Goal: Task Accomplishment & Management: Use online tool/utility

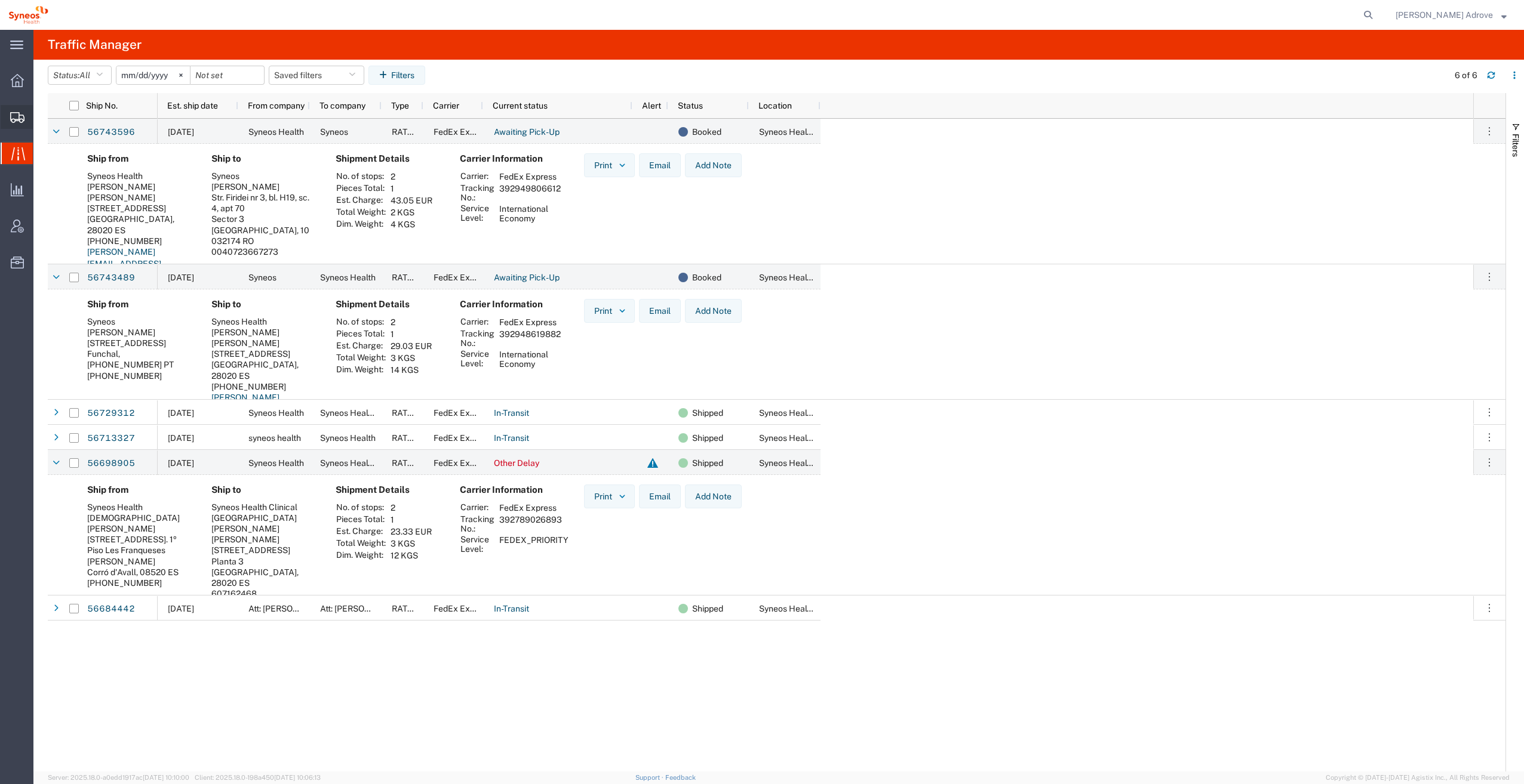
click at [0, 0] on span "Shipment Manager" at bounding box center [0, 0] width 0 height 0
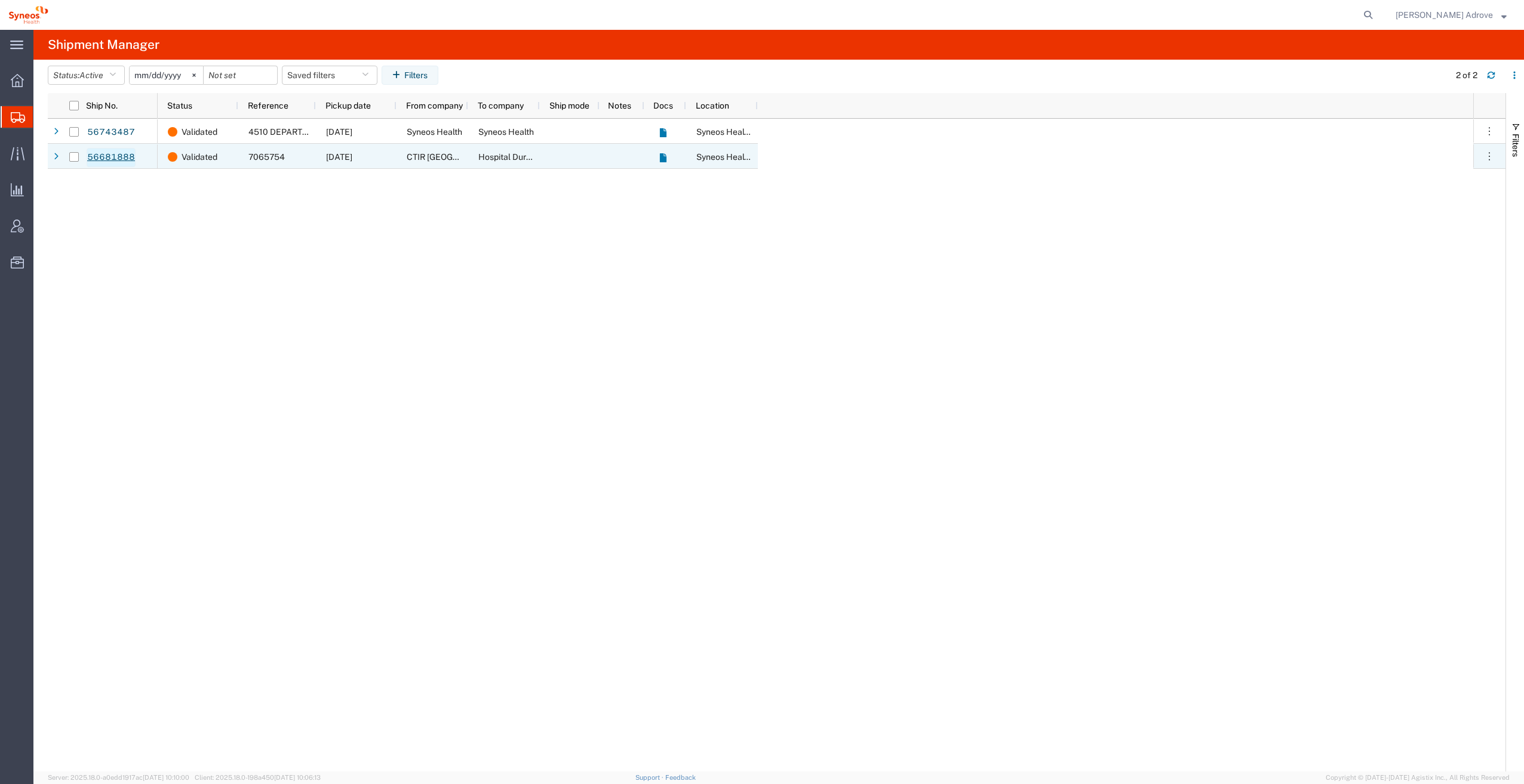
click at [104, 152] on link "56681888" at bounding box center [111, 157] width 49 height 19
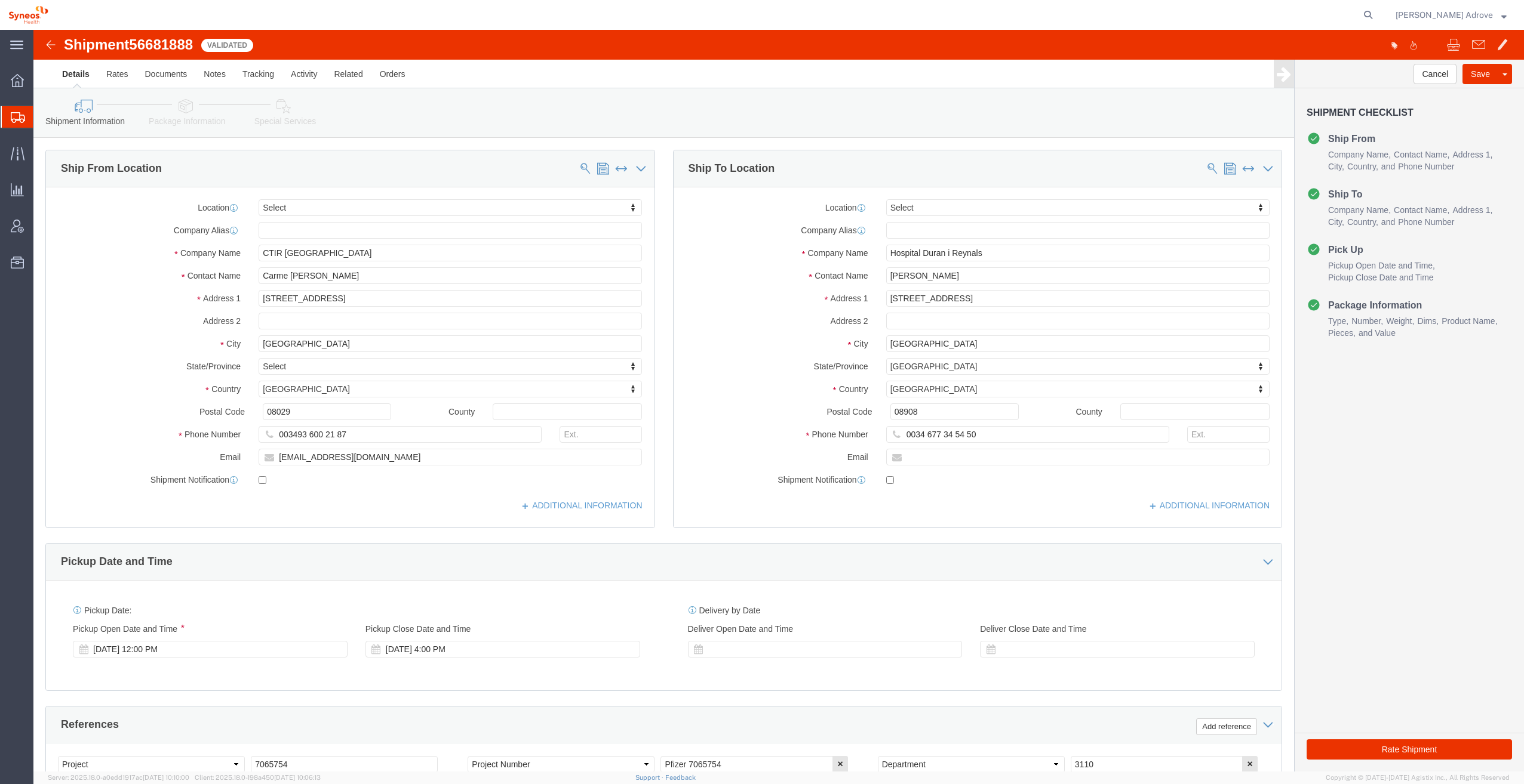
select select
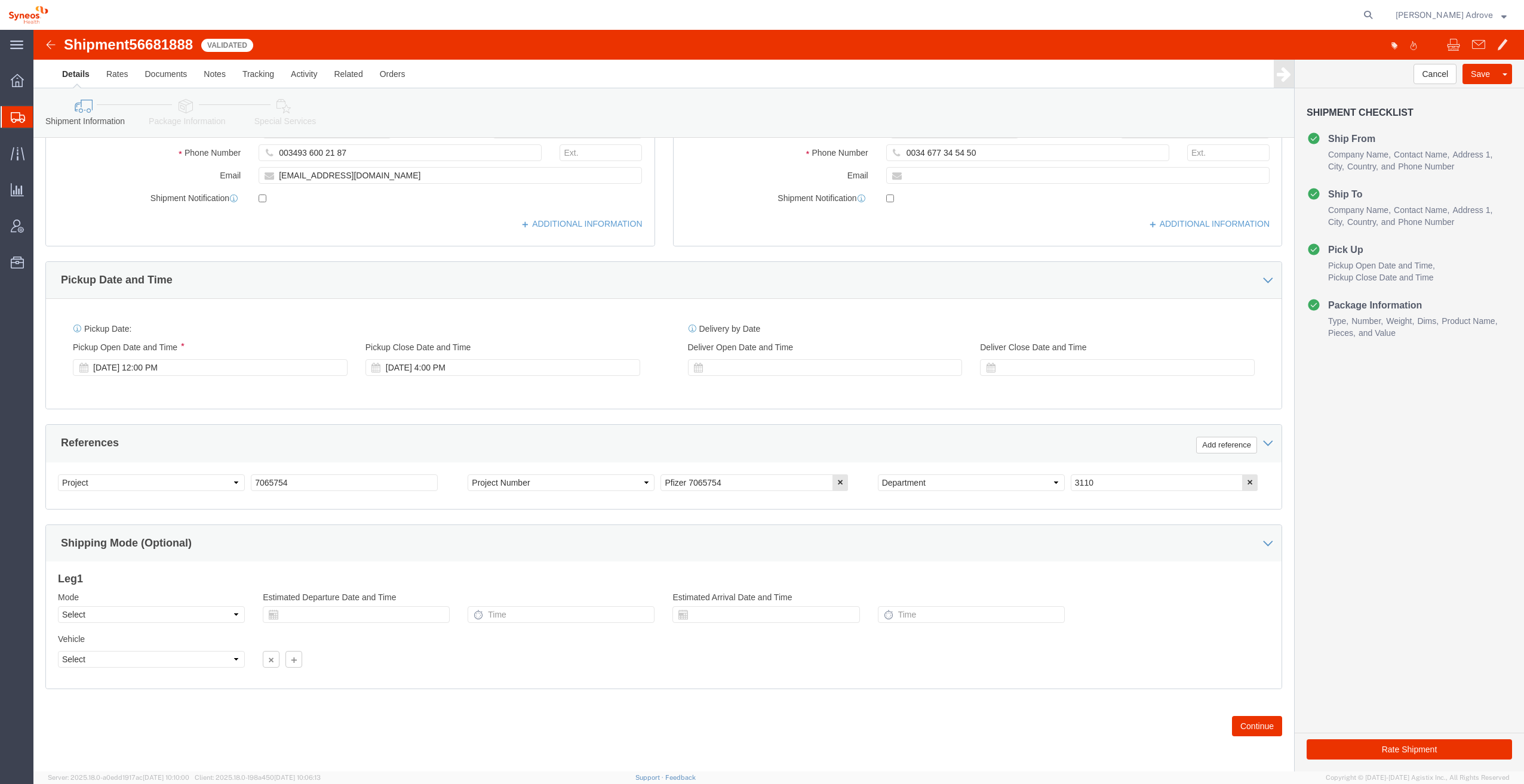
scroll to position [282, 0]
click button "Rate Shipment"
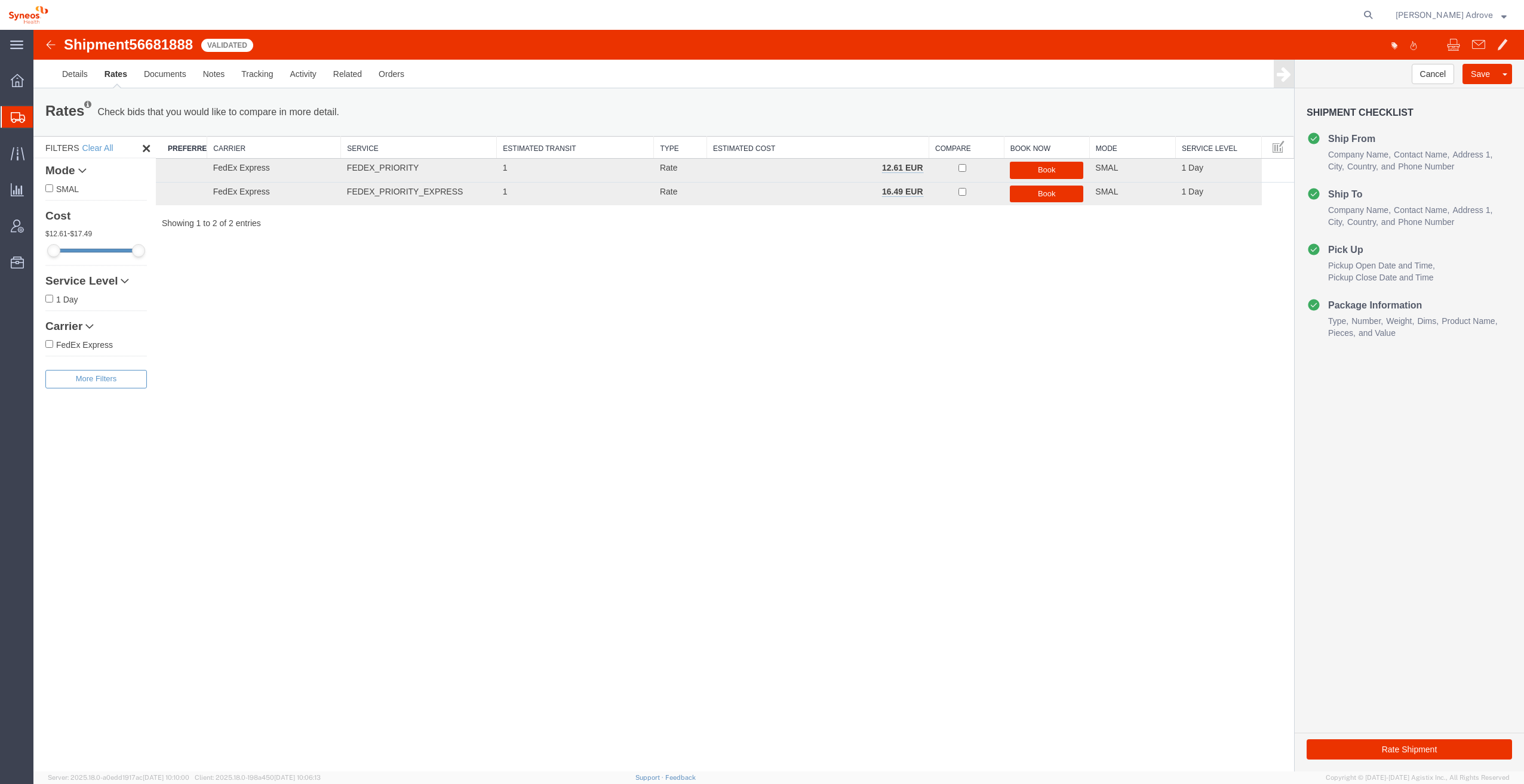
click at [226, 257] on div "Shipment 56681888 2 of 2 Validated Details Rates Documents Notes Tracking Activ…" at bounding box center [779, 400] width 1490 height 741
